Goal: Task Accomplishment & Management: Manage account settings

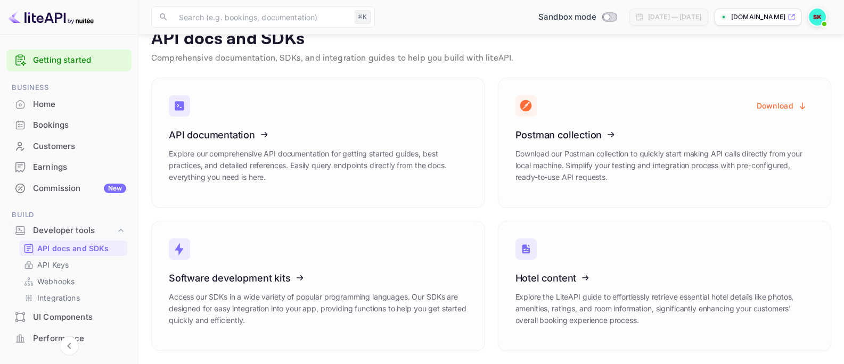
scroll to position [26, 0]
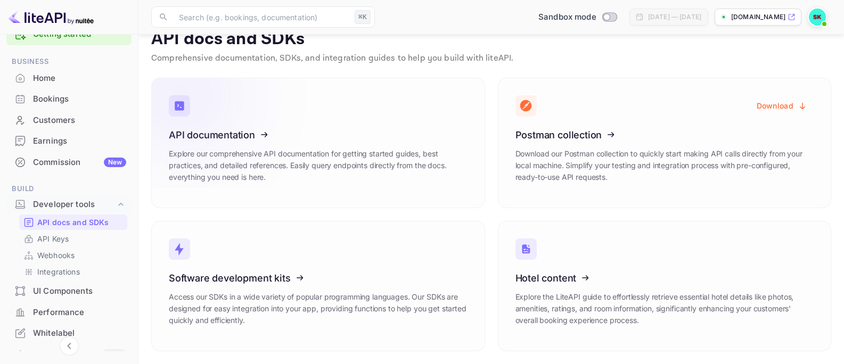
click at [214, 144] on icon at bounding box center [235, 133] width 166 height 110
click at [47, 236] on p "API Keys" at bounding box center [52, 238] width 31 height 11
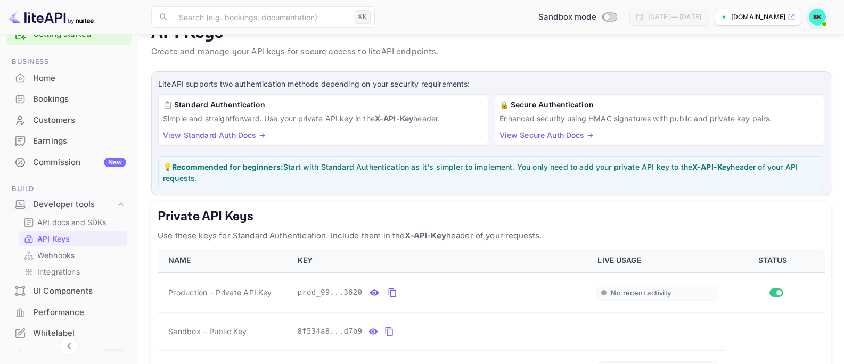
scroll to position [29, 0]
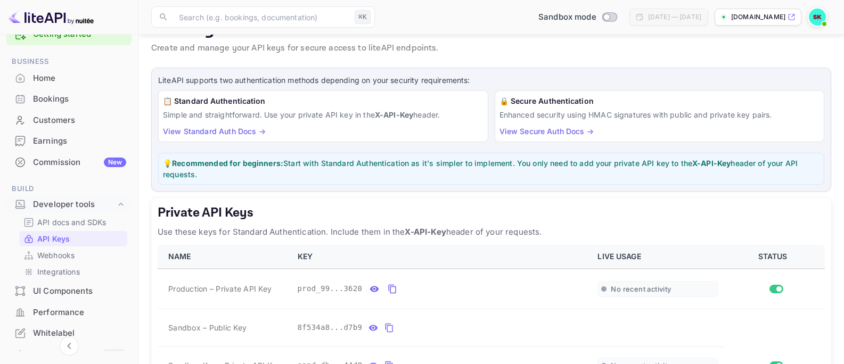
click at [262, 162] on strong "Recommended for beginners:" at bounding box center [227, 163] width 111 height 9
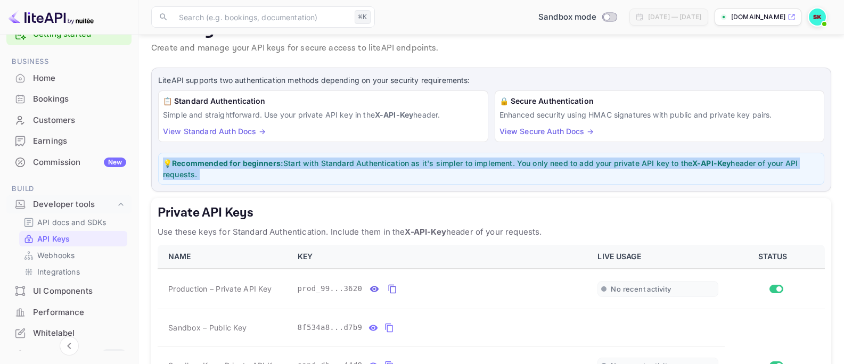
click at [262, 162] on strong "Recommended for beginners:" at bounding box center [227, 163] width 111 height 9
click at [260, 173] on p "💡 Recommended for beginners: Start with Standard Authentication as it's simpler…" at bounding box center [491, 169] width 657 height 22
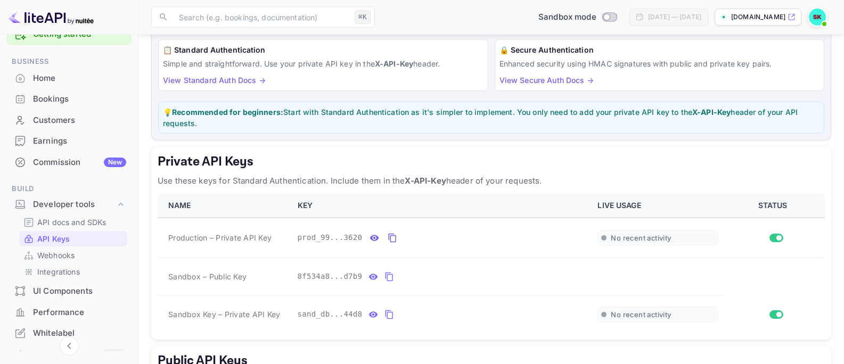
scroll to position [83, 0]
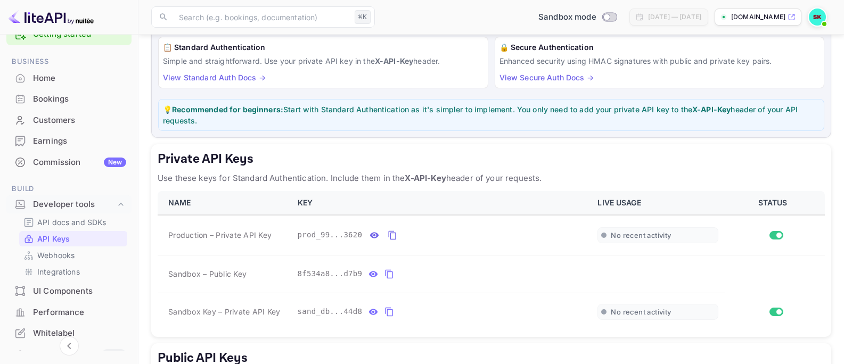
click at [304, 175] on p "Use these keys for Standard Authentication. Include them in the X-API-Key heade…" at bounding box center [491, 178] width 667 height 13
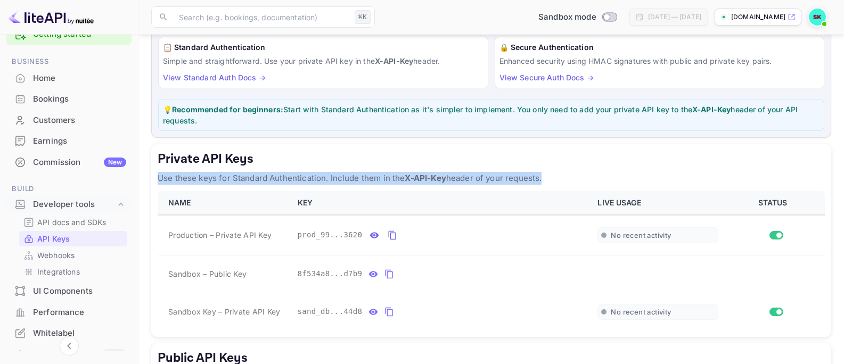
click at [304, 175] on p "Use these keys for Standard Authentication. Include them in the X-API-Key heade…" at bounding box center [491, 178] width 667 height 13
click at [311, 178] on p "Use these keys for Standard Authentication. Include them in the X-API-Key heade…" at bounding box center [491, 178] width 667 height 13
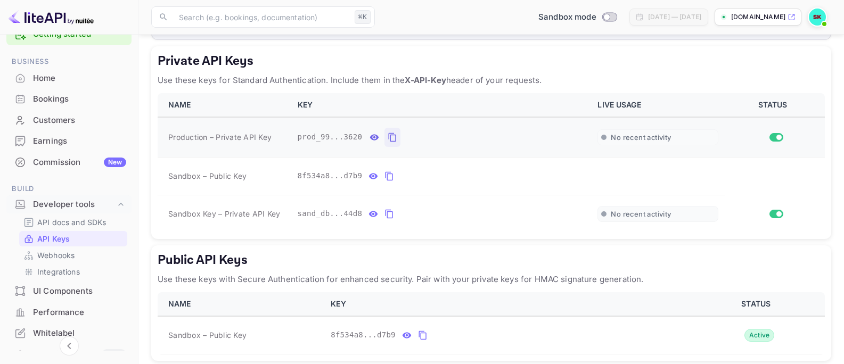
scroll to position [228, 0]
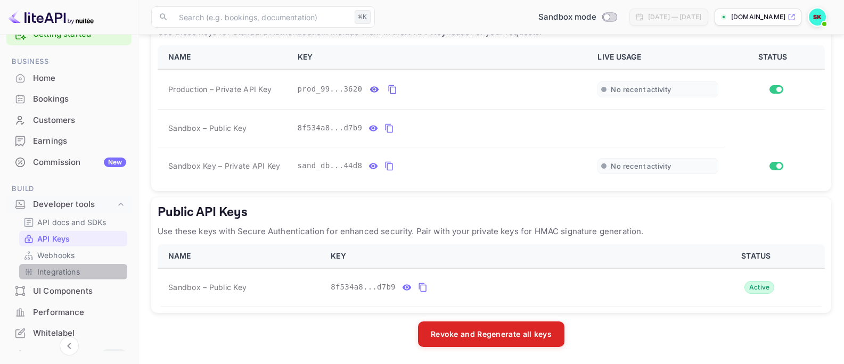
click at [78, 275] on p "Integrations" at bounding box center [58, 271] width 43 height 11
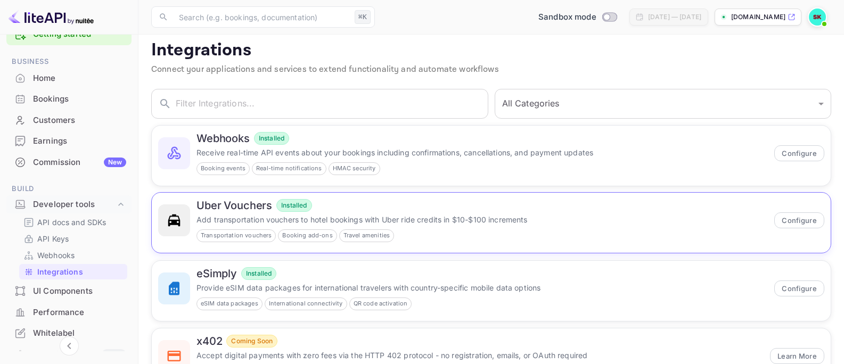
scroll to position [54, 0]
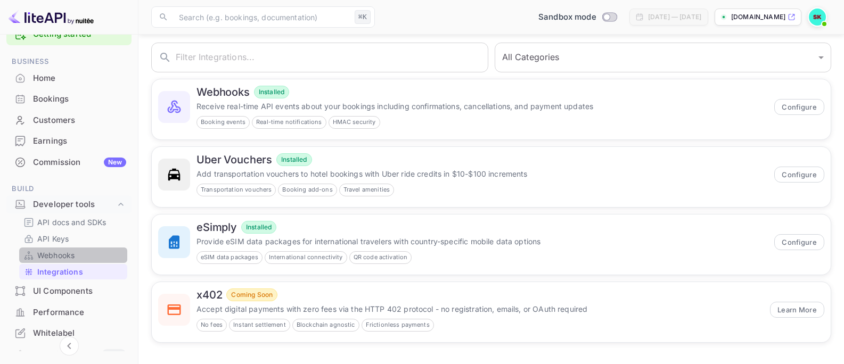
click at [78, 259] on link "Webhooks" at bounding box center [73, 255] width 100 height 11
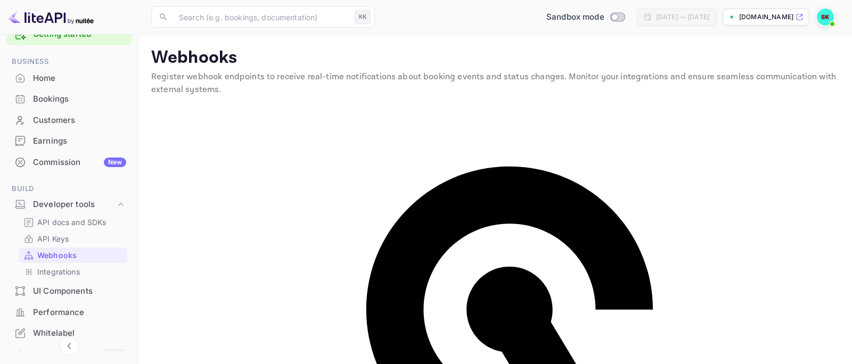
click at [61, 251] on p "Webhooks" at bounding box center [56, 255] width 39 height 11
click at [65, 242] on p "API Keys" at bounding box center [52, 238] width 31 height 11
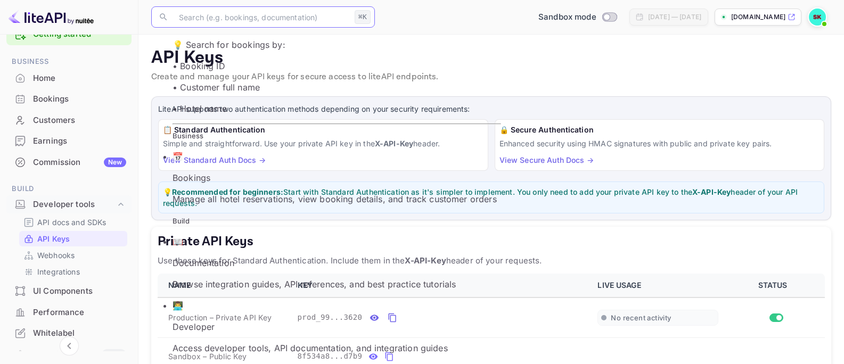
click at [288, 19] on input "text" at bounding box center [262, 16] width 178 height 21
drag, startPoint x: 531, startPoint y: 56, endPoint x: 514, endPoint y: 62, distance: 18.7
click at [531, 55] on p "API Keys" at bounding box center [491, 57] width 680 height 21
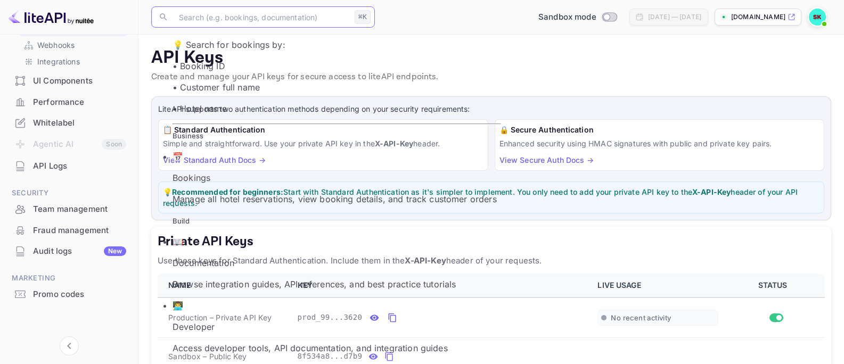
click at [323, 20] on input "text" at bounding box center [262, 16] width 178 height 21
click at [415, 15] on div "Sandbox mode [DATE] — [DATE] [DOMAIN_NAME]" at bounding box center [605, 16] width 452 height 19
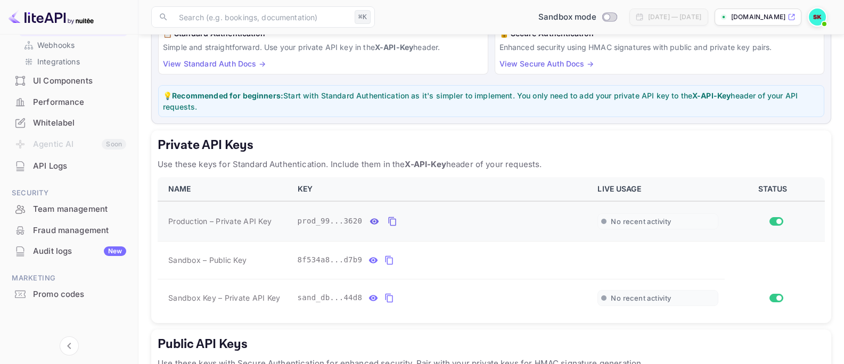
scroll to position [103, 0]
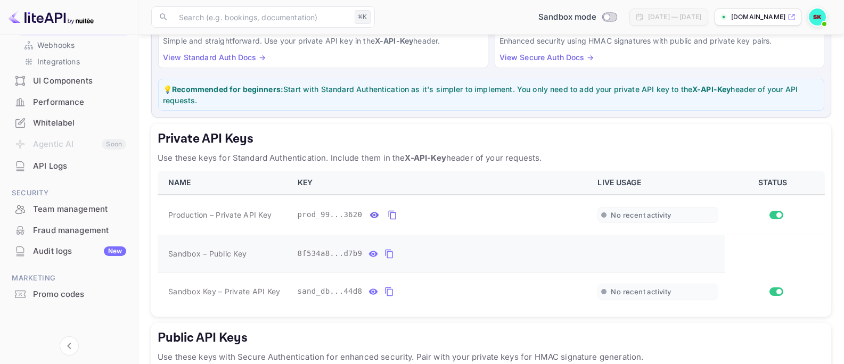
click at [378, 255] on button "private api keys table" at bounding box center [373, 253] width 14 height 17
click at [384, 216] on button "private api keys table" at bounding box center [392, 215] width 16 height 19
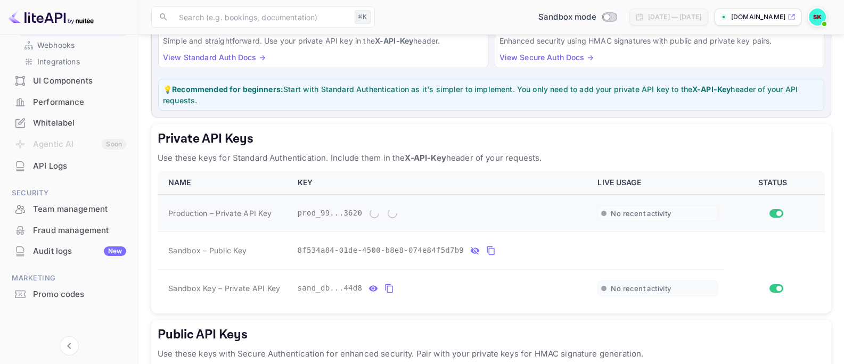
click at [376, 215] on div "private api keys table" at bounding box center [383, 214] width 34 height 16
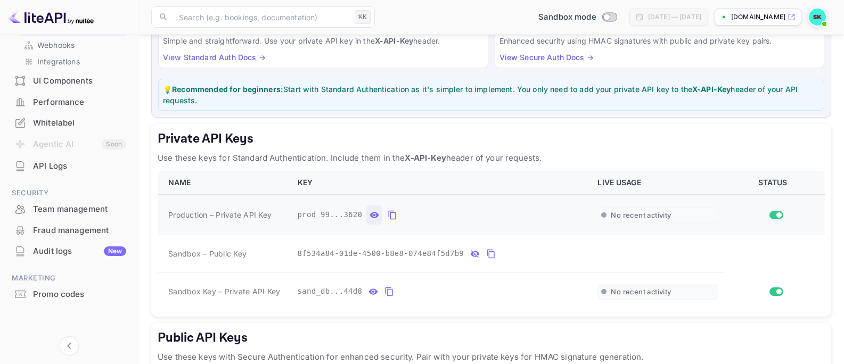
click at [373, 215] on icon "private api keys table" at bounding box center [374, 215] width 9 height 6
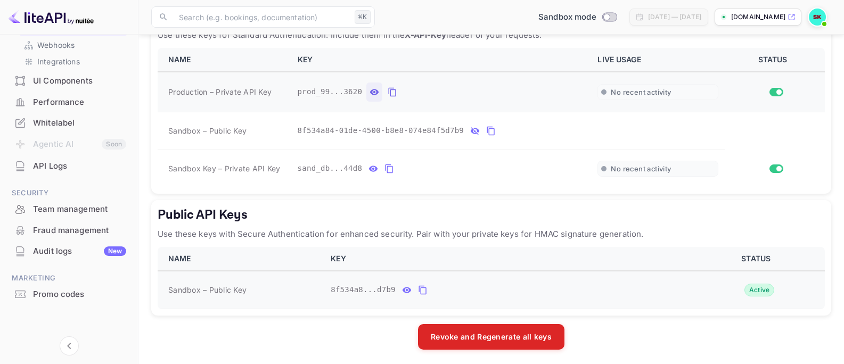
scroll to position [228, 0]
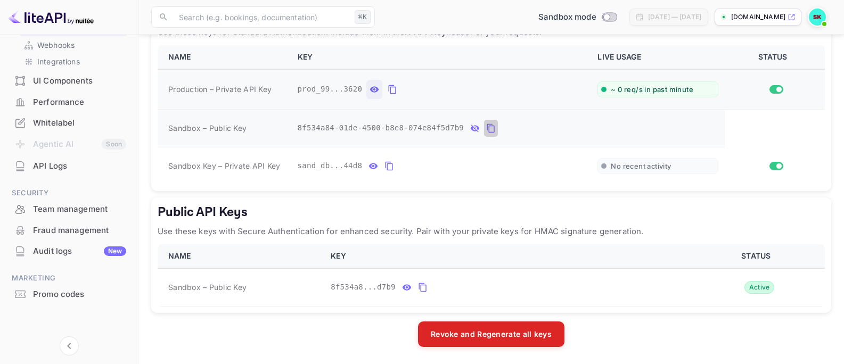
click at [492, 127] on icon "private api keys table" at bounding box center [491, 128] width 10 height 13
click at [384, 166] on icon "private api keys table" at bounding box center [389, 166] width 10 height 13
click at [670, 87] on span "No recent activity" at bounding box center [641, 89] width 60 height 9
click at [413, 289] on button "public api keys table" at bounding box center [407, 287] width 14 height 17
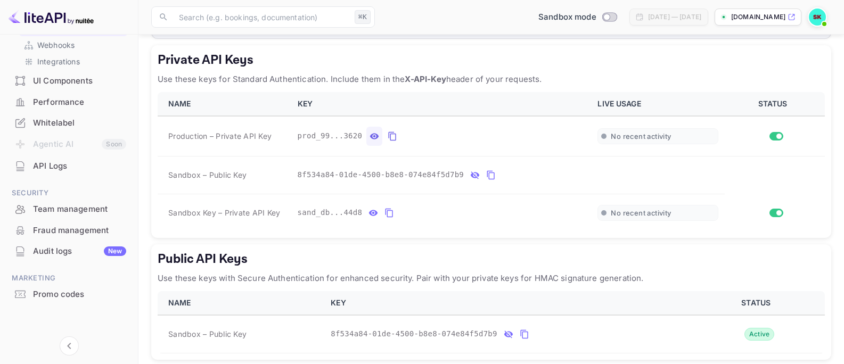
scroll to position [179, 0]
